Goal: Communication & Community: Ask a question

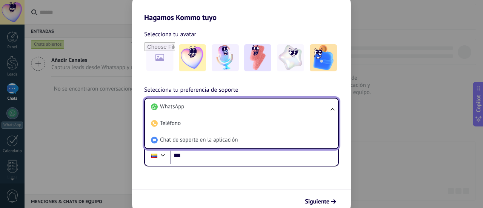
click at [221, 140] on span "Chat de soporte en la aplicación" at bounding box center [199, 140] width 78 height 8
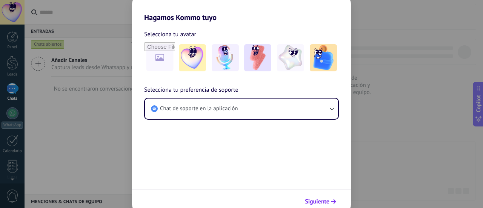
click at [322, 199] on span "Siguiente" at bounding box center [317, 201] width 25 height 5
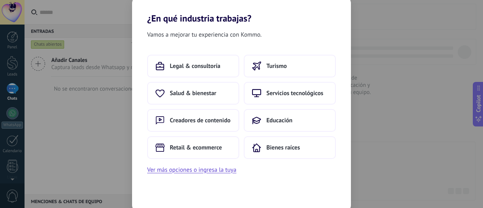
click at [309, 132] on div "Legal & consultoría Turismo Salud & bienestar Servicios tecnológicos Creadores …" at bounding box center [241, 107] width 189 height 104
click at [309, 122] on button "Educación" at bounding box center [290, 120] width 92 height 23
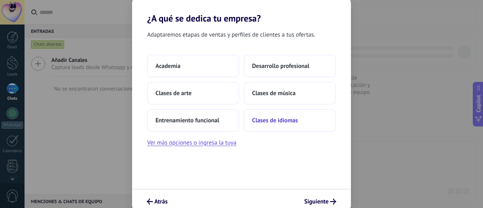
click at [310, 122] on button "Clases de idiomas" at bounding box center [290, 120] width 92 height 23
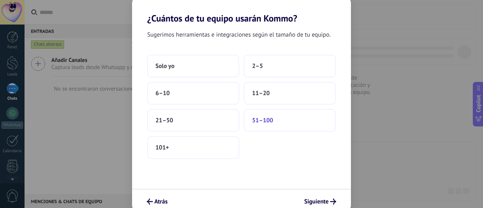
click at [312, 119] on button "51–100" at bounding box center [290, 120] width 92 height 23
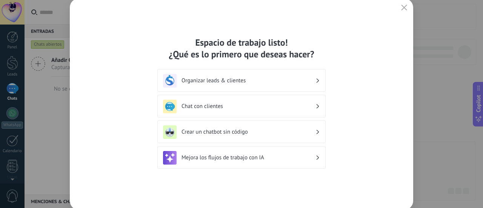
click at [407, 8] on button "button" at bounding box center [404, 8] width 10 height 11
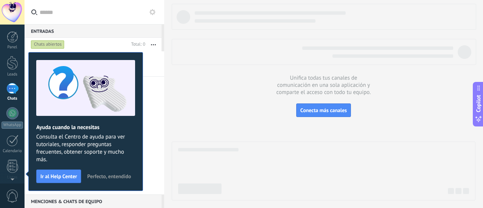
drag, startPoint x: 114, startPoint y: 177, endPoint x: 69, endPoint y: 118, distance: 74.4
click at [115, 177] on span "Perfecto, entendido" at bounding box center [109, 176] width 44 height 5
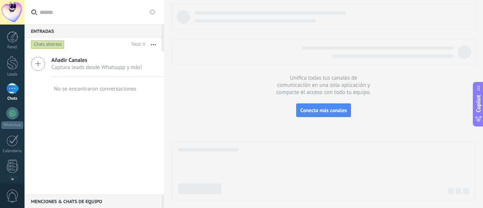
click at [19, 10] on div at bounding box center [12, 12] width 25 height 25
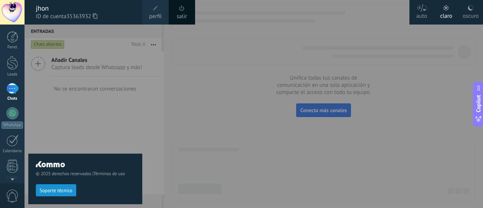
click at [180, 5] on span at bounding box center [182, 8] width 8 height 8
